Goal: Task Accomplishment & Management: Use online tool/utility

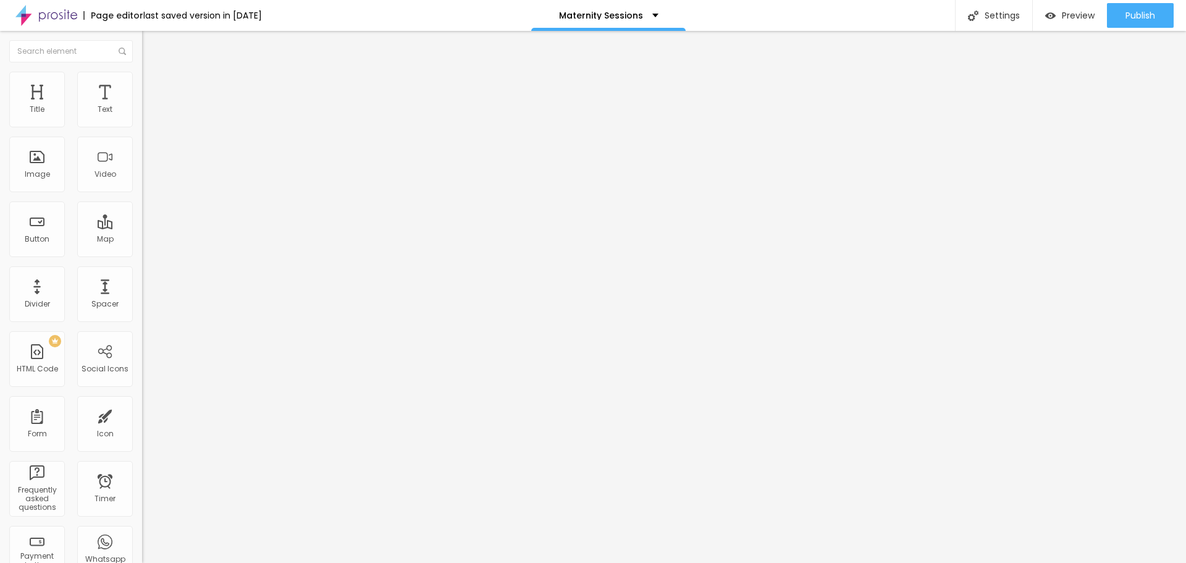
click at [142, 226] on div "Aspect Ratio 1:1 Square Cinema 16:9 Default 4:3 Square 1:1 Original" at bounding box center [213, 201] width 142 height 49
click at [142, 193] on span "1:1 Square" at bounding box center [160, 188] width 36 height 10
click at [142, 227] on span "Original" at bounding box center [157, 222] width 30 height 10
click at [142, 208] on span "Default" at bounding box center [155, 203] width 27 height 10
click at [142, 220] on span "Square" at bounding box center [156, 214] width 28 height 10
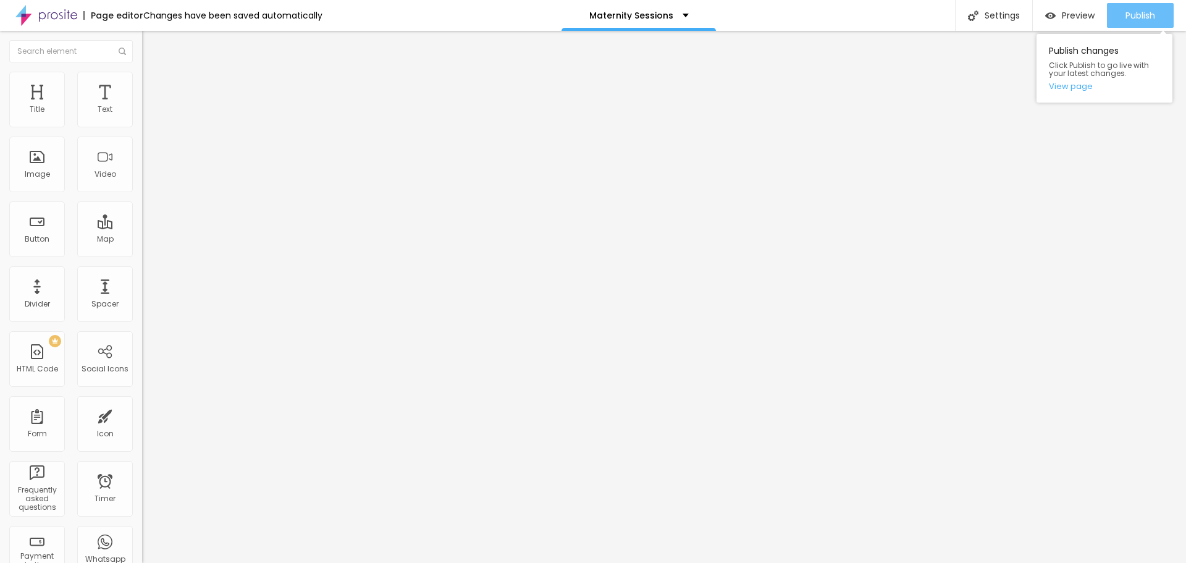
click at [1156, 20] on button "Publish" at bounding box center [1140, 15] width 67 height 25
click at [142, 73] on ul "Content Style Advanced" at bounding box center [213, 77] width 142 height 37
click at [142, 73] on img at bounding box center [147, 77] width 11 height 11
click at [153, 90] on span "Advanced" at bounding box center [173, 92] width 40 height 10
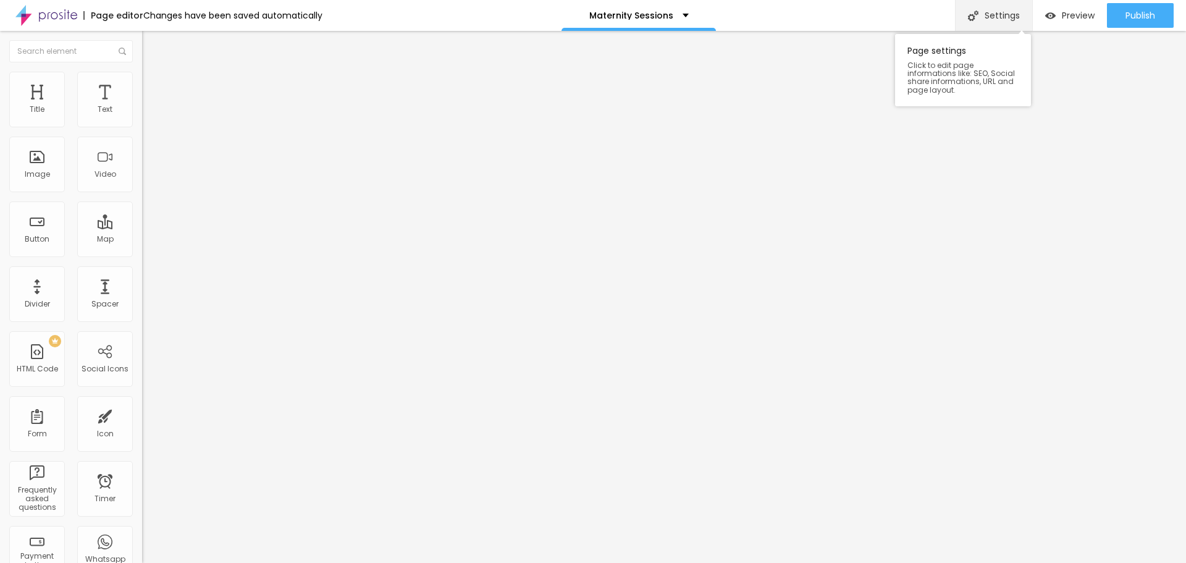
click at [987, 20] on div "Settings" at bounding box center [993, 15] width 77 height 31
